Goal: Task Accomplishment & Management: Use online tool/utility

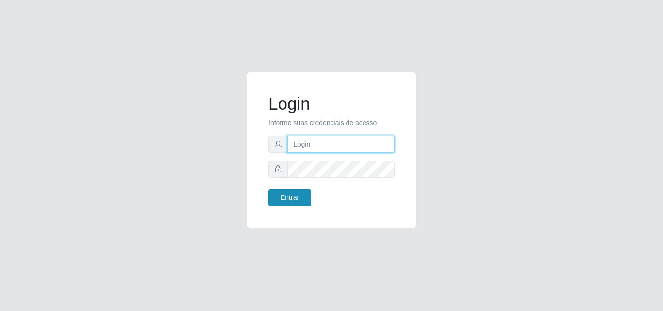
type input "[EMAIL_ADDRESS][DOMAIN_NAME]"
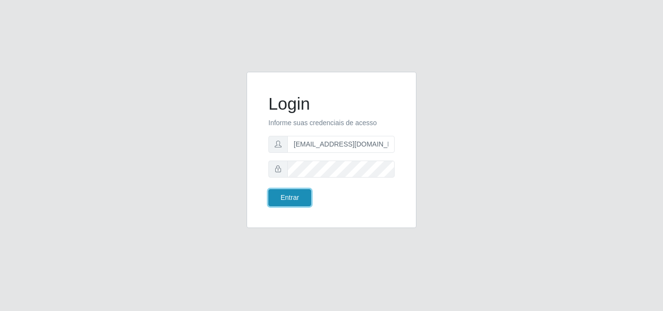
click at [292, 196] on button "Entrar" at bounding box center [290, 197] width 43 height 17
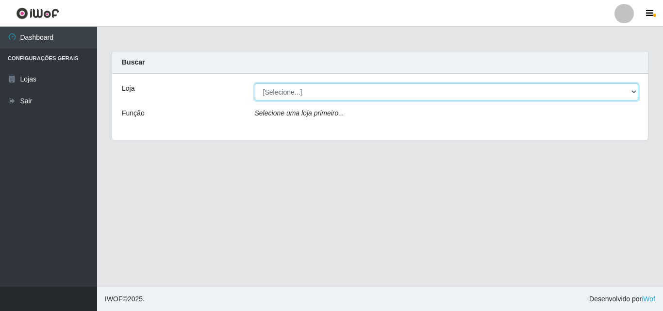
drag, startPoint x: 631, startPoint y: 95, endPoint x: 586, endPoint y: 95, distance: 45.2
click at [631, 95] on select "[Selecione...] Rede Potiguar 1 - Macaíba" at bounding box center [447, 92] width 384 height 17
select select "100"
click at [255, 84] on select "[Selecione...] Rede Potiguar 1 - Macaíba" at bounding box center [447, 92] width 384 height 17
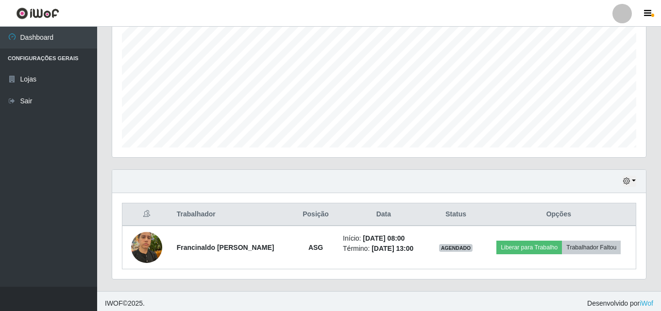
scroll to position [204, 0]
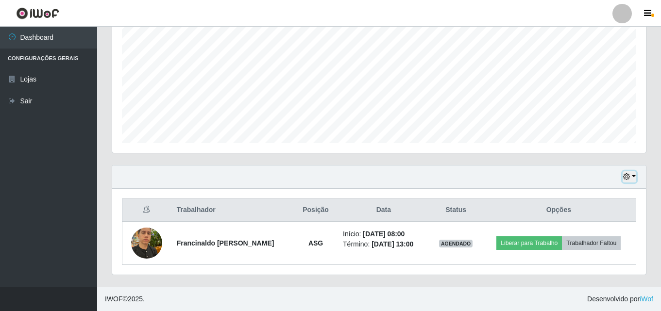
click at [633, 179] on button "button" at bounding box center [630, 176] width 14 height 11
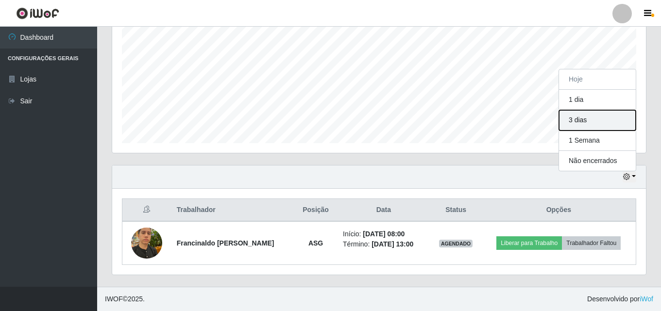
click at [581, 121] on button "3 dias" at bounding box center [597, 120] width 77 height 20
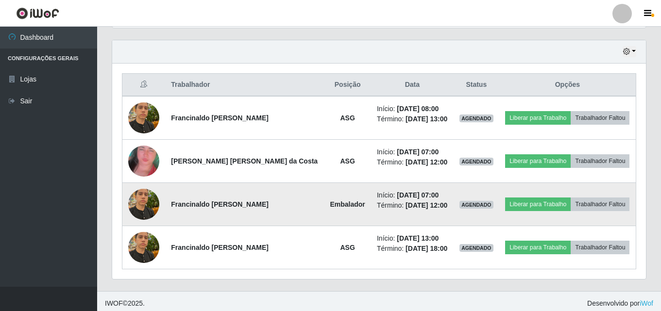
scroll to position [334, 0]
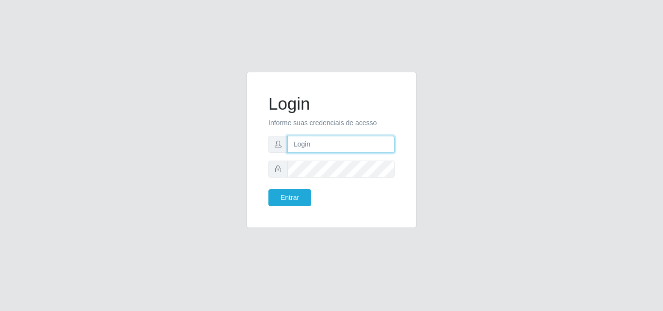
type input "[EMAIL_ADDRESS][DOMAIN_NAME]"
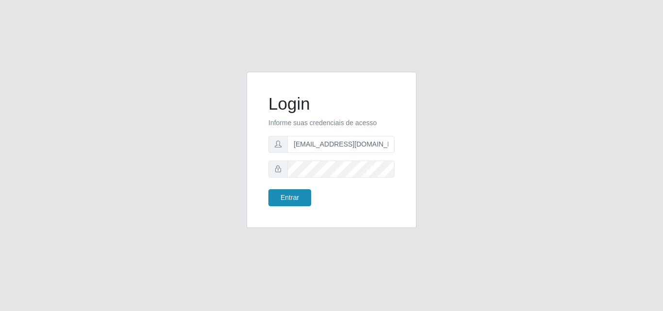
drag, startPoint x: 286, startPoint y: 207, endPoint x: 288, endPoint y: 198, distance: 9.4
click at [286, 205] on div "Login Informe suas credenciais de acesso [EMAIL_ADDRESS][DOMAIN_NAME] Entrar" at bounding box center [332, 150] width 146 height 132
click at [288, 198] on button "Entrar" at bounding box center [290, 197] width 43 height 17
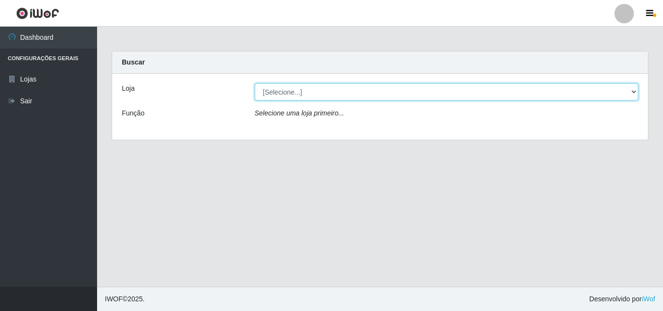
click at [331, 99] on select "[Selecione...] Rede Potiguar 1 - Macaíba" at bounding box center [447, 92] width 384 height 17
click at [255, 84] on select "[Selecione...] Rede Potiguar 1 - Macaíba" at bounding box center [447, 92] width 384 height 17
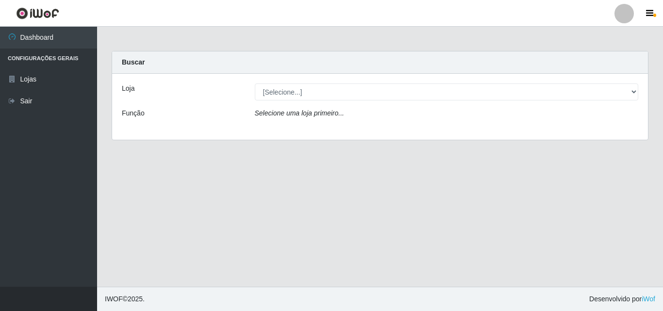
drag, startPoint x: 288, startPoint y: 83, endPoint x: 295, endPoint y: 97, distance: 15.6
click at [288, 84] on div "Loja [Selecione...] Rede Potiguar 1 - Macaíba Função Selecione uma loja primeir…" at bounding box center [380, 107] width 536 height 66
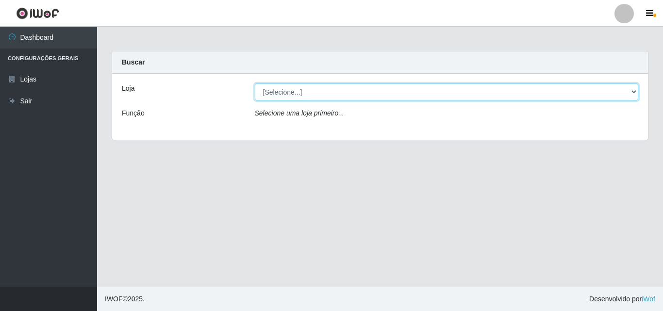
click at [290, 92] on select "[Selecione...] Rede Potiguar 1 - Macaíba" at bounding box center [447, 92] width 384 height 17
select select "100"
click at [255, 84] on select "[Selecione...] Rede Potiguar 1 - Macaíba" at bounding box center [447, 92] width 384 height 17
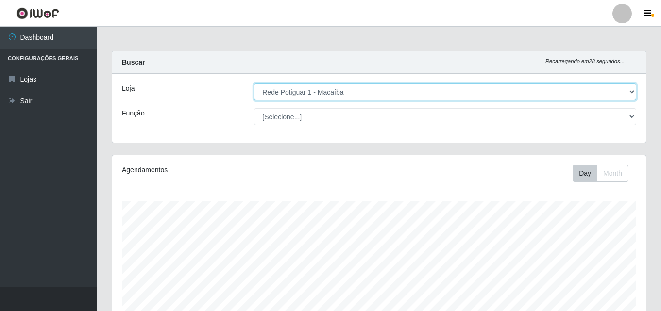
scroll to position [202, 534]
